Goal: Information Seeking & Learning: Check status

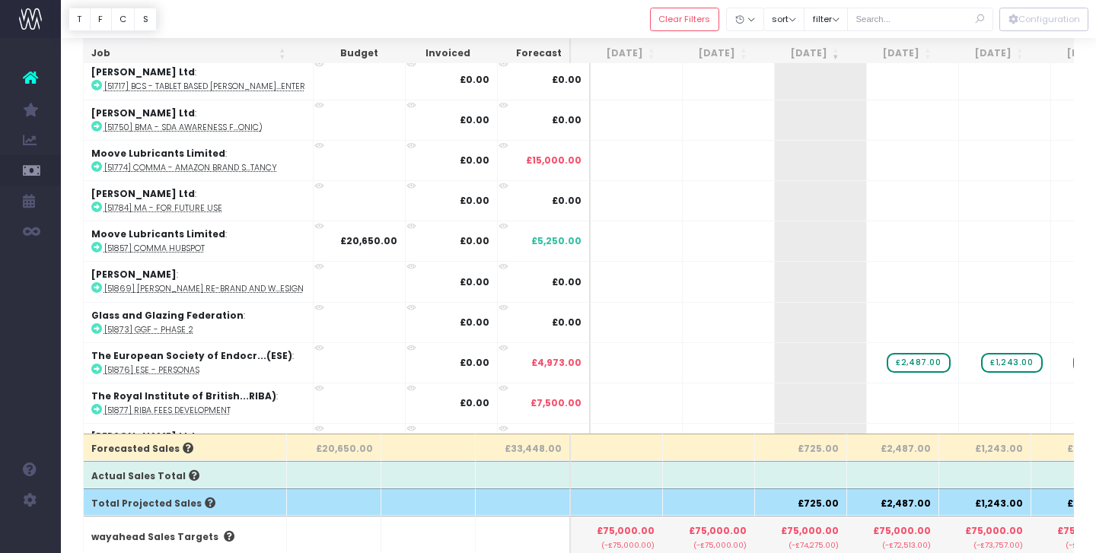
scroll to position [0, 527]
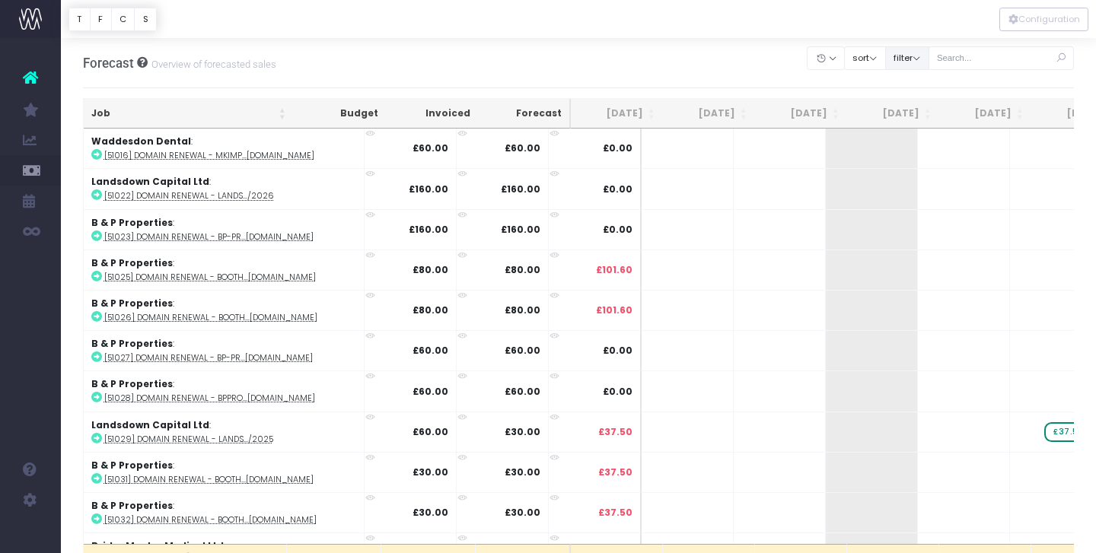
click at [929, 58] on button "filter" at bounding box center [907, 58] width 44 height 24
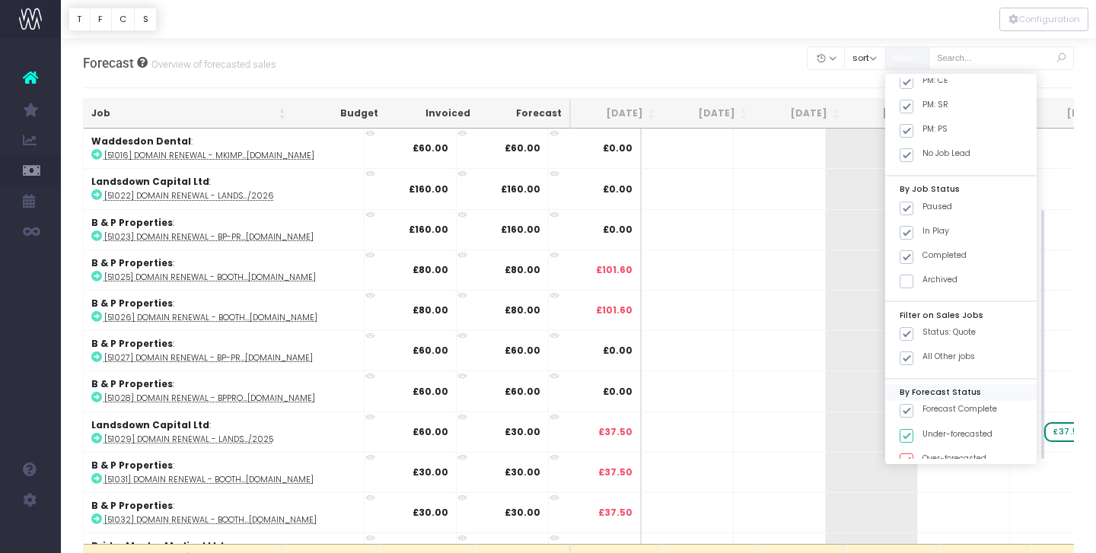
scroll to position [185, 0]
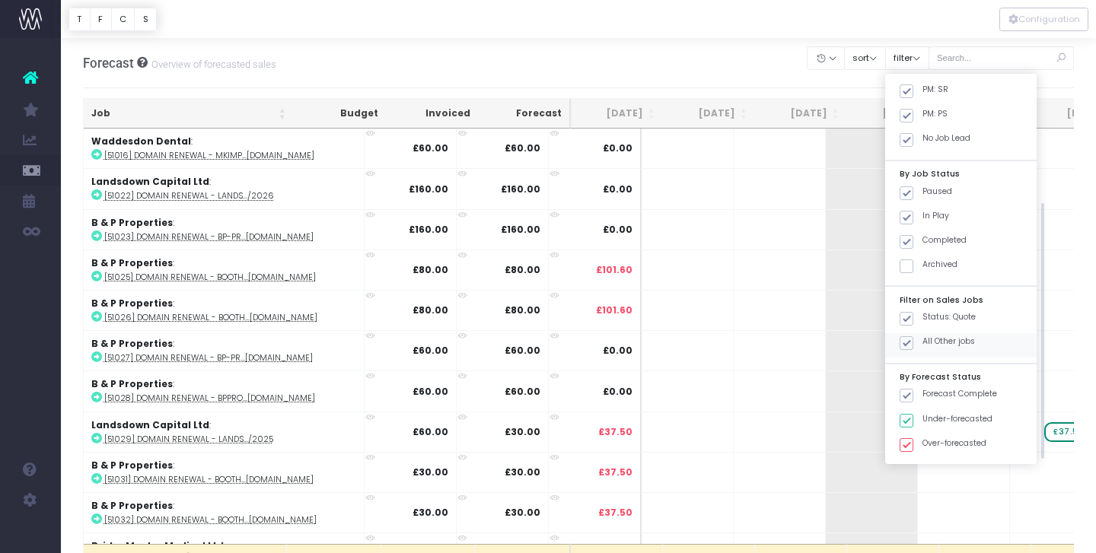
click at [913, 346] on span at bounding box center [907, 343] width 14 height 14
click at [926, 346] on input "All Other jobs" at bounding box center [927, 341] width 10 height 10
checkbox input "false"
click at [913, 316] on span at bounding box center [907, 319] width 14 height 14
click at [922, 316] on input "Status: Quote" at bounding box center [927, 316] width 10 height 10
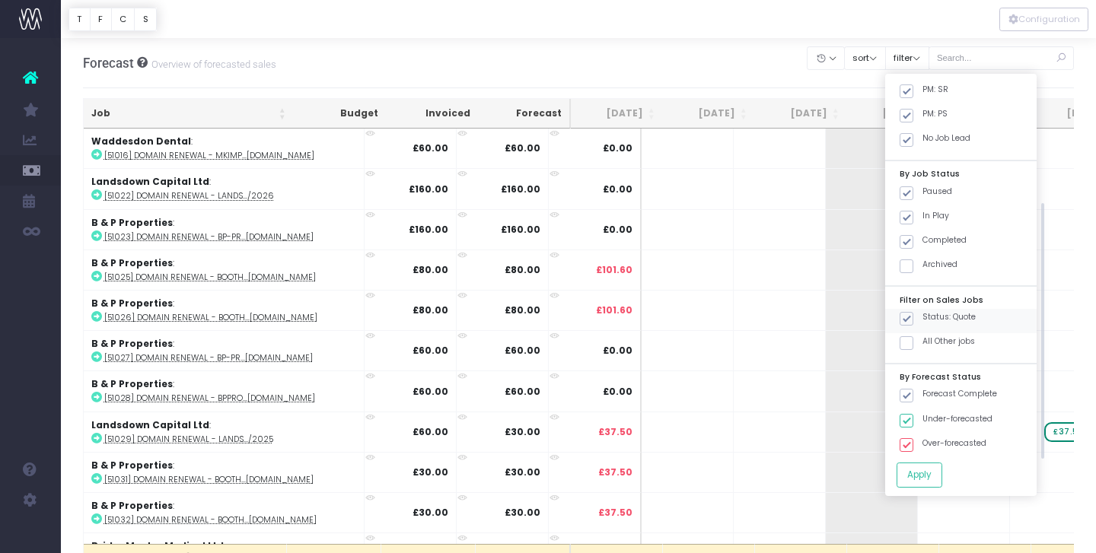
checkbox input "false"
click at [913, 340] on span at bounding box center [907, 343] width 14 height 14
click at [927, 340] on input "All Other jobs" at bounding box center [927, 341] width 10 height 10
checkbox input "true"
click at [941, 470] on button "Apply" at bounding box center [920, 475] width 46 height 25
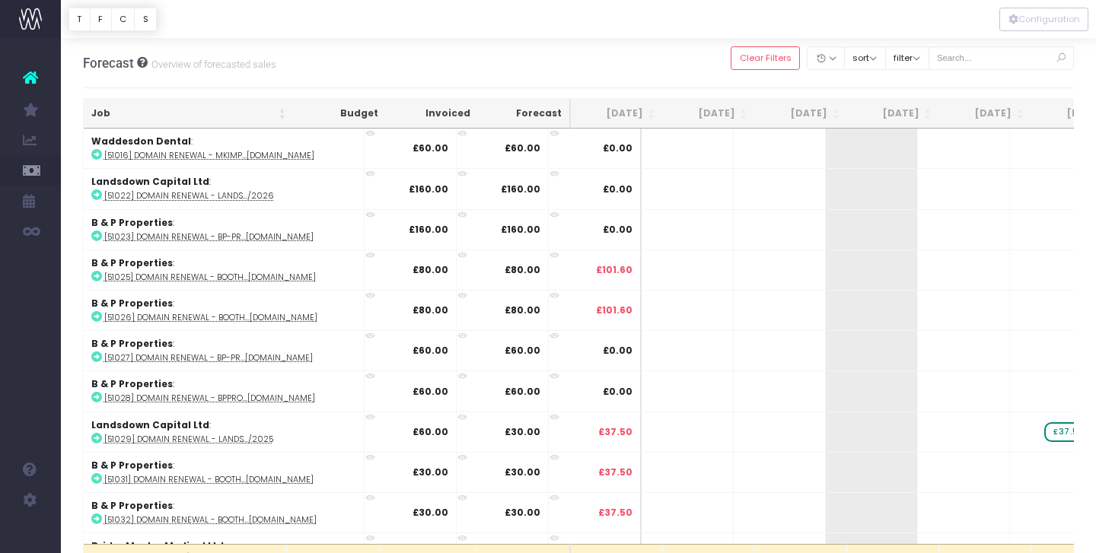
click at [824, 110] on th "[DATE]" at bounding box center [801, 114] width 92 height 30
click at [834, 114] on th "[DATE]" at bounding box center [801, 114] width 92 height 30
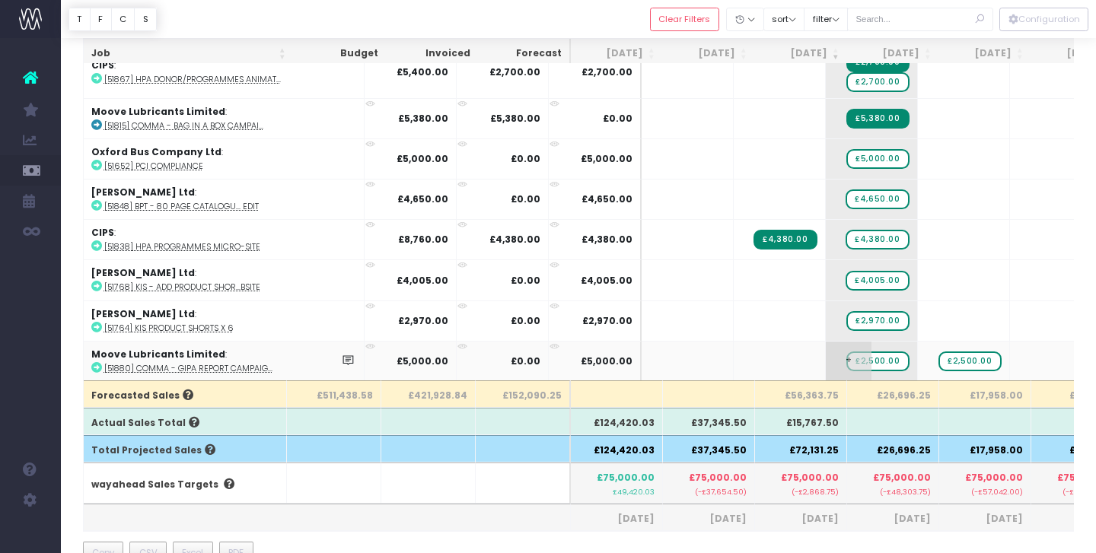
scroll to position [175, 0]
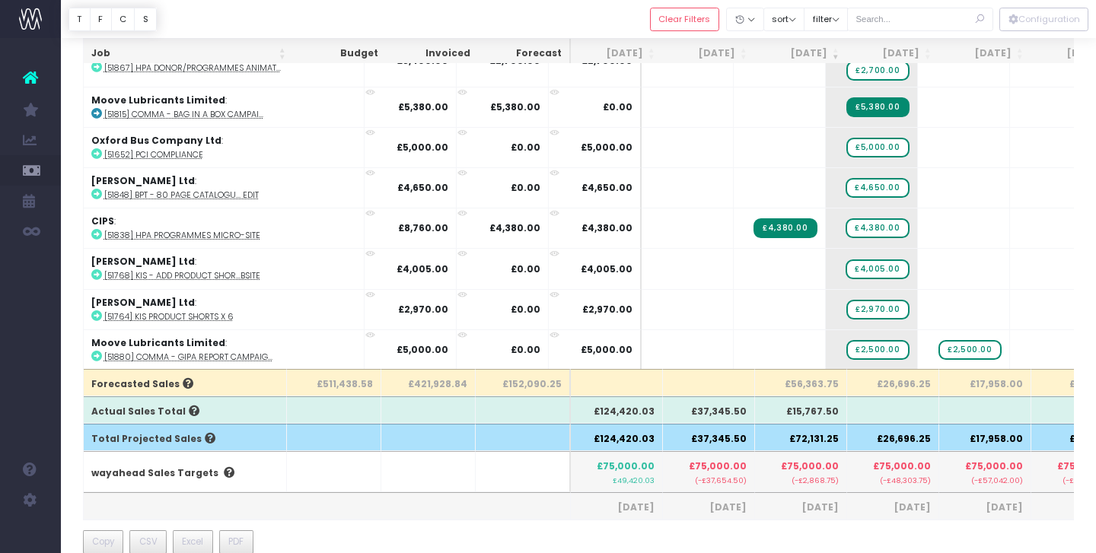
click at [811, 389] on th "£56,363.75" at bounding box center [801, 382] width 92 height 27
copy th "56,363.75"
click at [904, 386] on th "£26,696.25" at bounding box center [893, 382] width 92 height 27
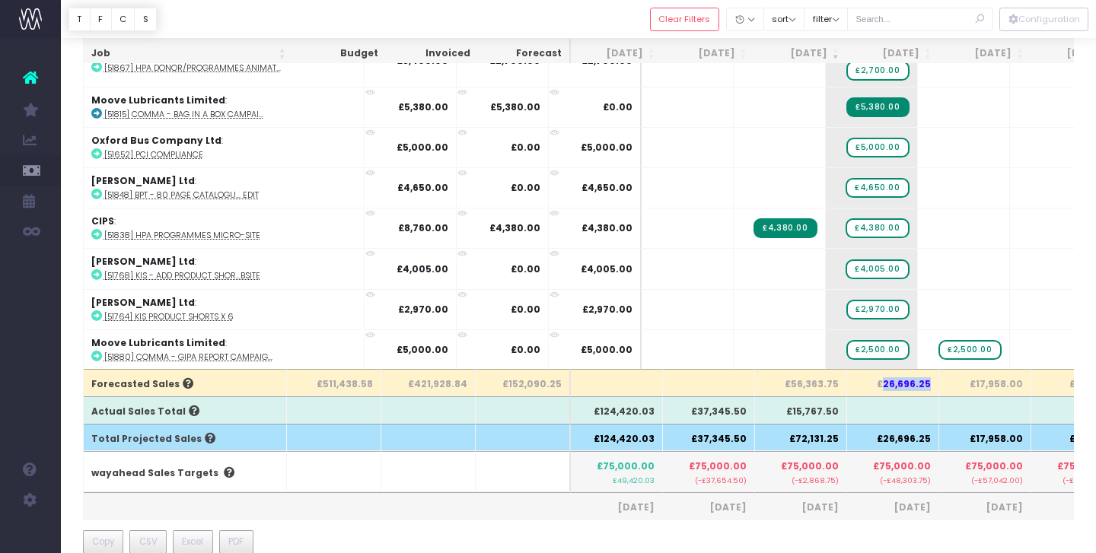
copy th "26,696.25"
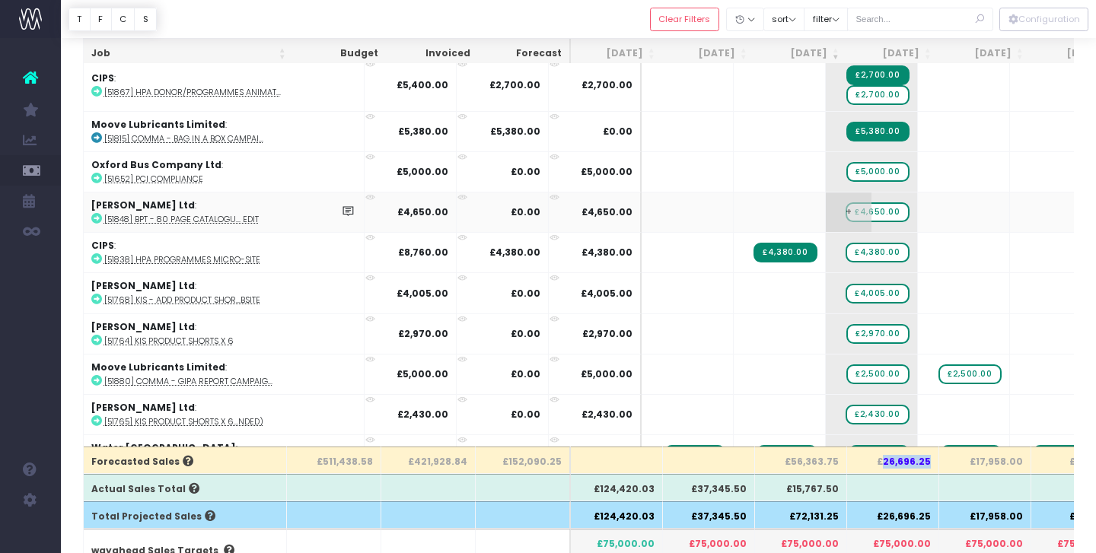
scroll to position [0, 0]
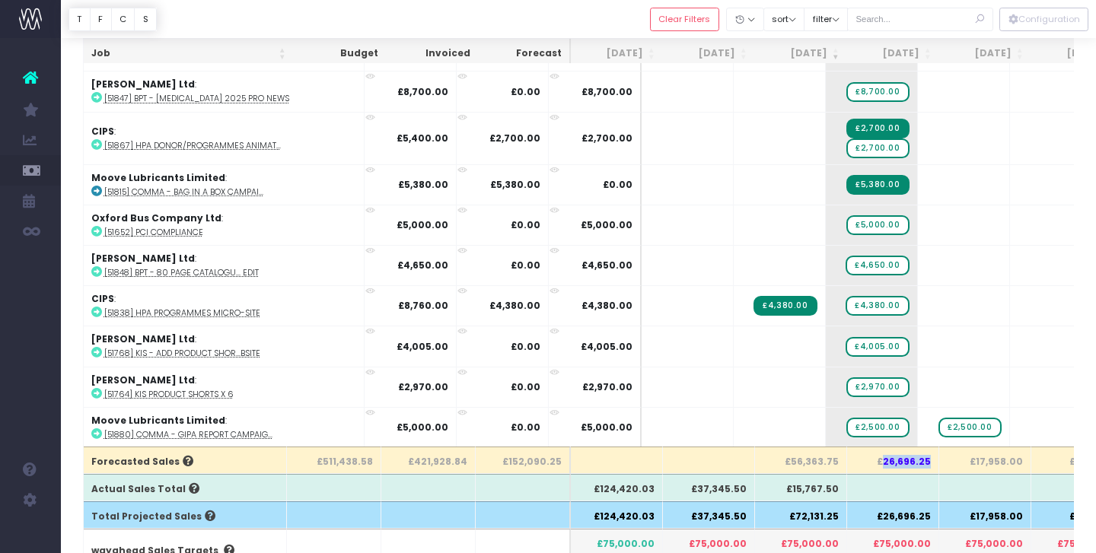
click at [929, 53] on th "[DATE]" at bounding box center [893, 54] width 92 height 30
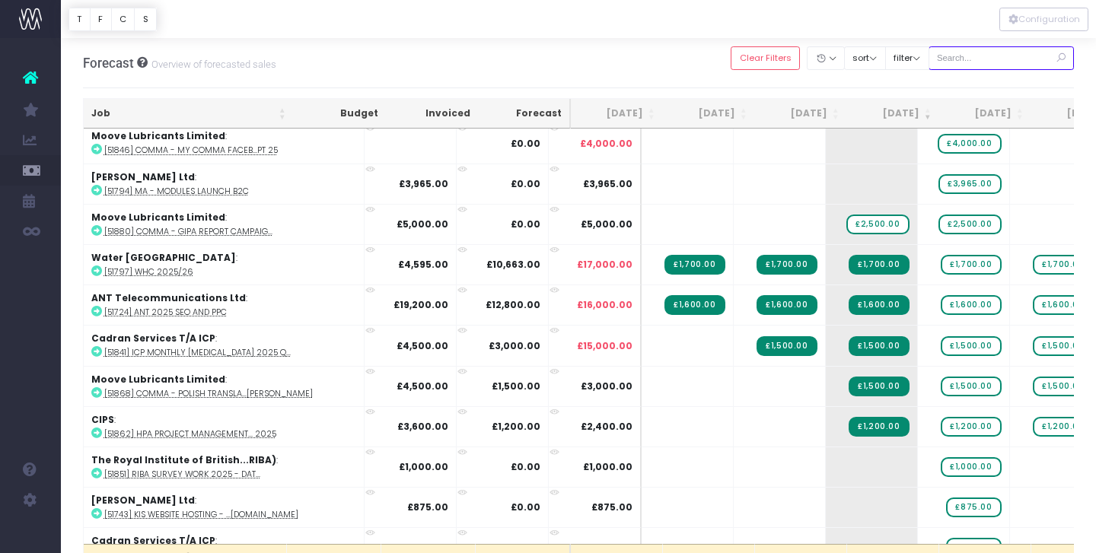
click at [991, 62] on input "text" at bounding box center [1002, 58] width 146 height 24
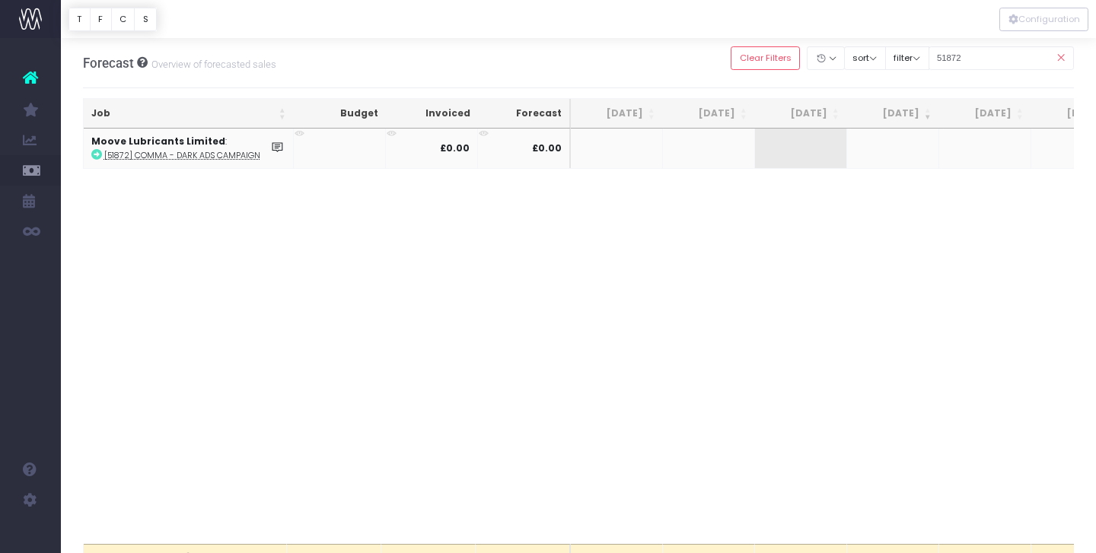
click at [227, 152] on abbr "[51872] Comma - Dark Ads Campaign" at bounding box center [182, 155] width 156 height 11
click at [991, 53] on input "51872" at bounding box center [1002, 58] width 146 height 24
click at [990, 53] on input "51872" at bounding box center [1002, 58] width 146 height 24
type input "51880"
